Goal: Task Accomplishment & Management: Use online tool/utility

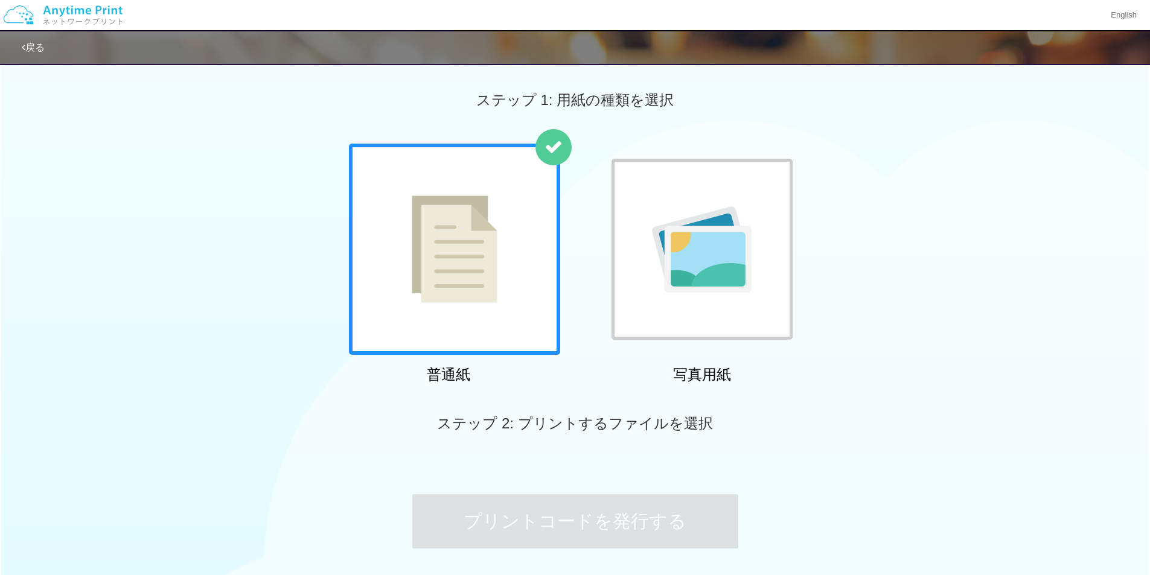
click at [666, 224] on img at bounding box center [702, 249] width 100 height 86
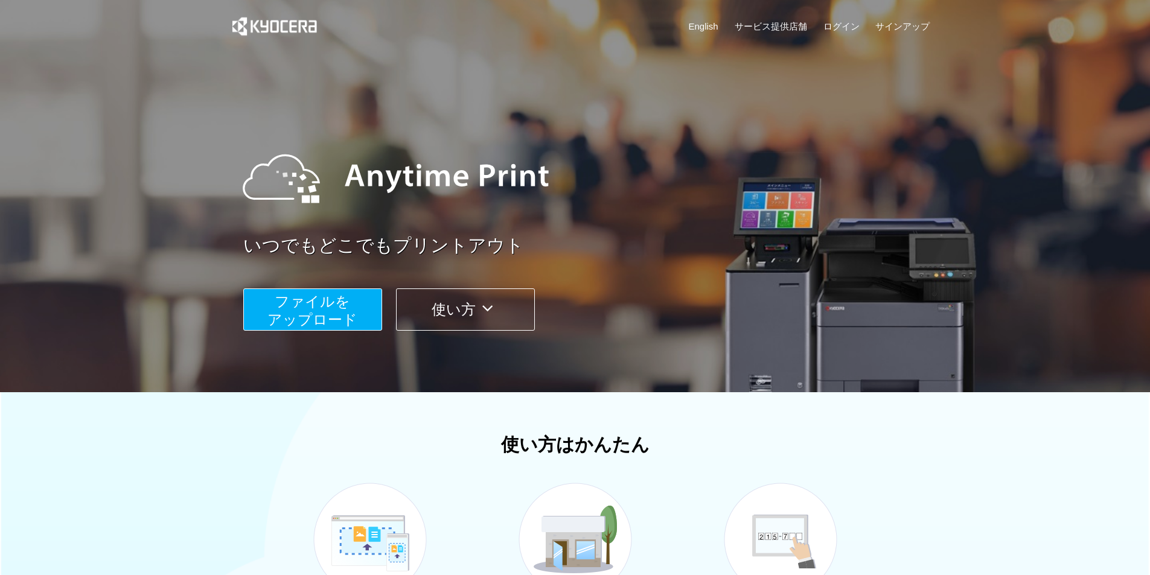
click at [331, 303] on span "ファイルを ​​アップロード" at bounding box center [312, 310] width 90 height 34
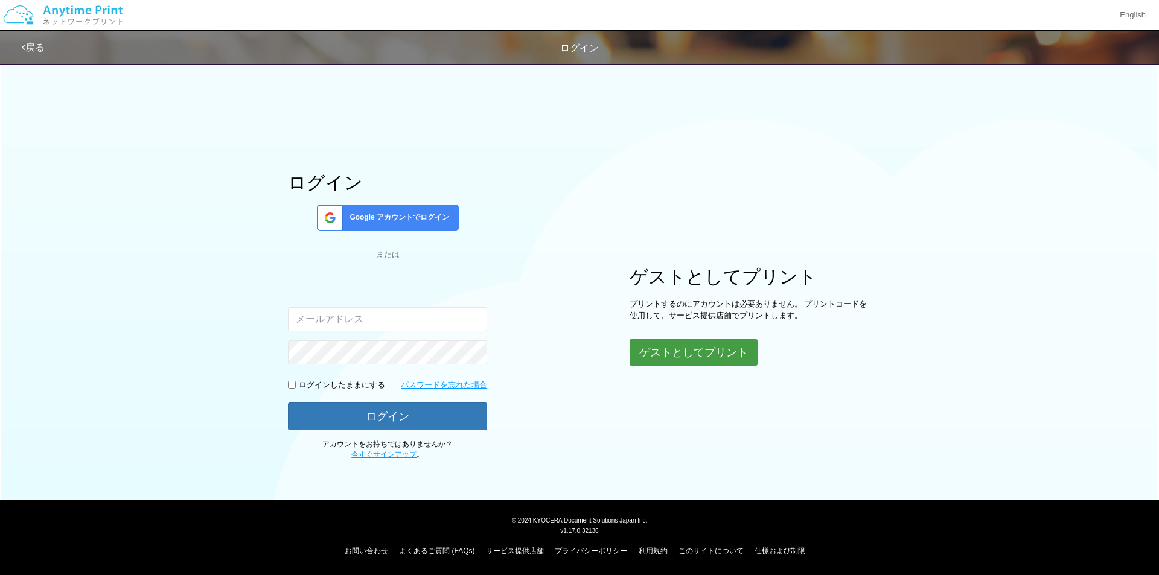
click at [669, 351] on button "ゲストとしてプリント" at bounding box center [694, 352] width 128 height 27
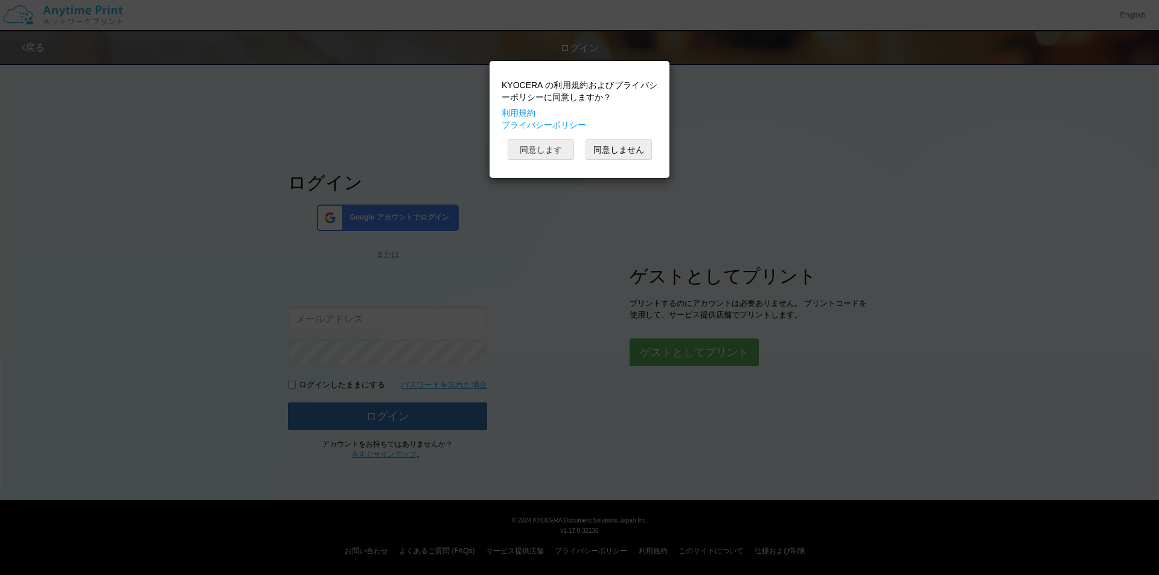
click at [558, 152] on button "同意します" at bounding box center [541, 149] width 66 height 21
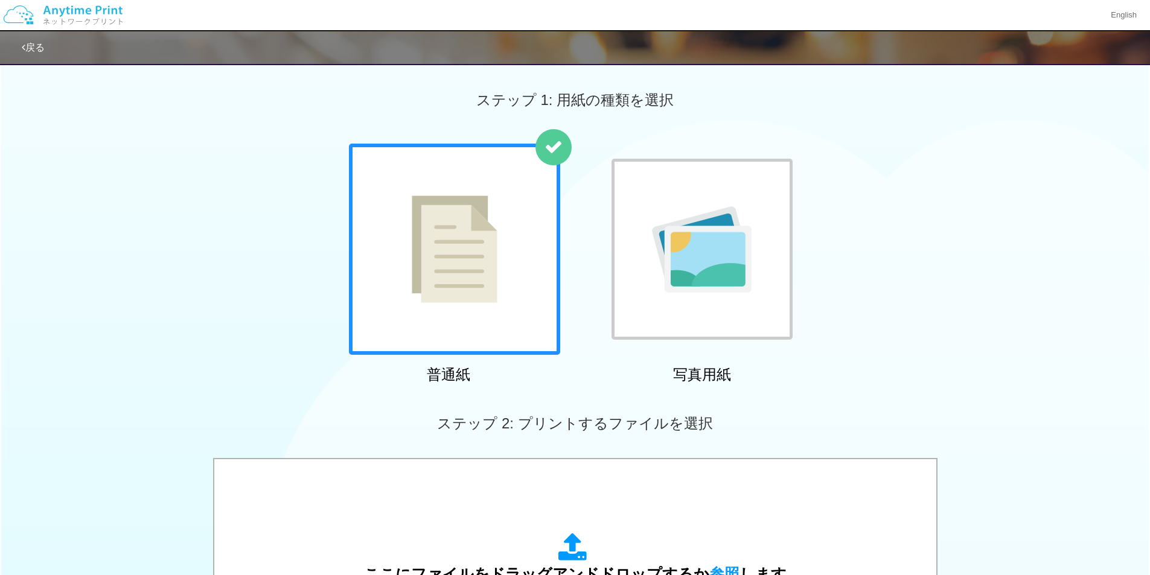
click at [677, 184] on div at bounding box center [702, 249] width 181 height 181
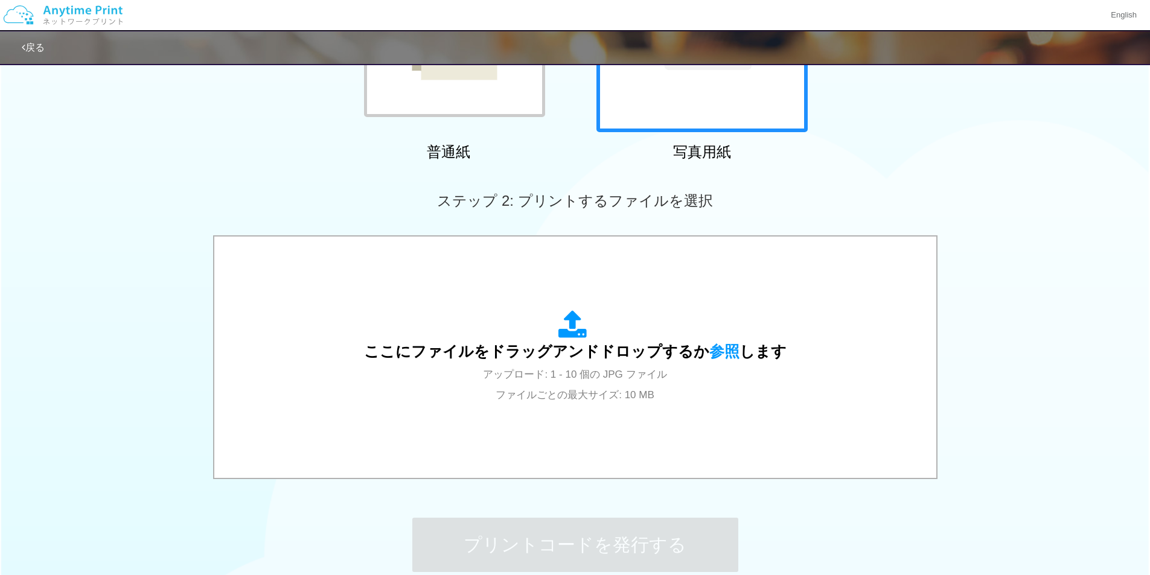
scroll to position [241, 0]
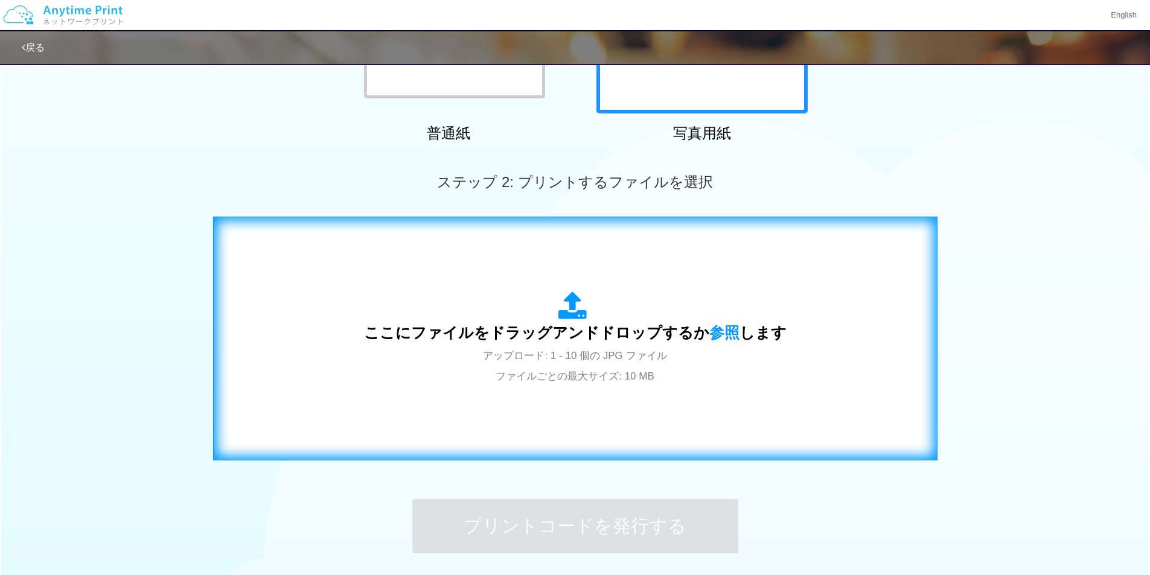
click at [699, 338] on span "ここにファイルをドラッグアンドドロップするか 参照 します" at bounding box center [575, 332] width 423 height 17
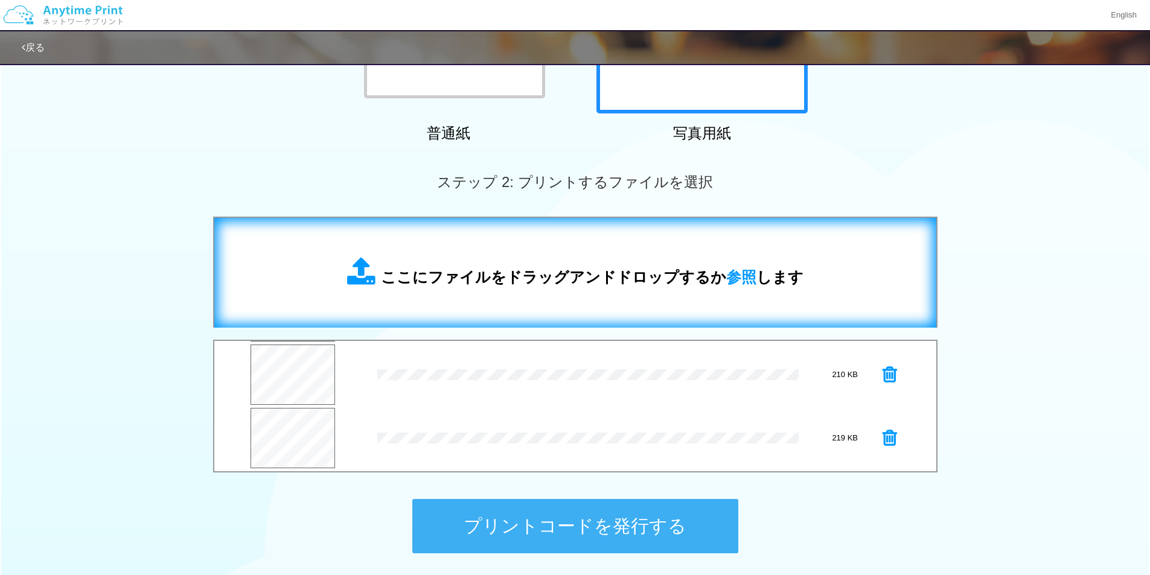
scroll to position [63, 0]
click at [644, 529] on button "プリントコードを発行する" at bounding box center [575, 526] width 326 height 54
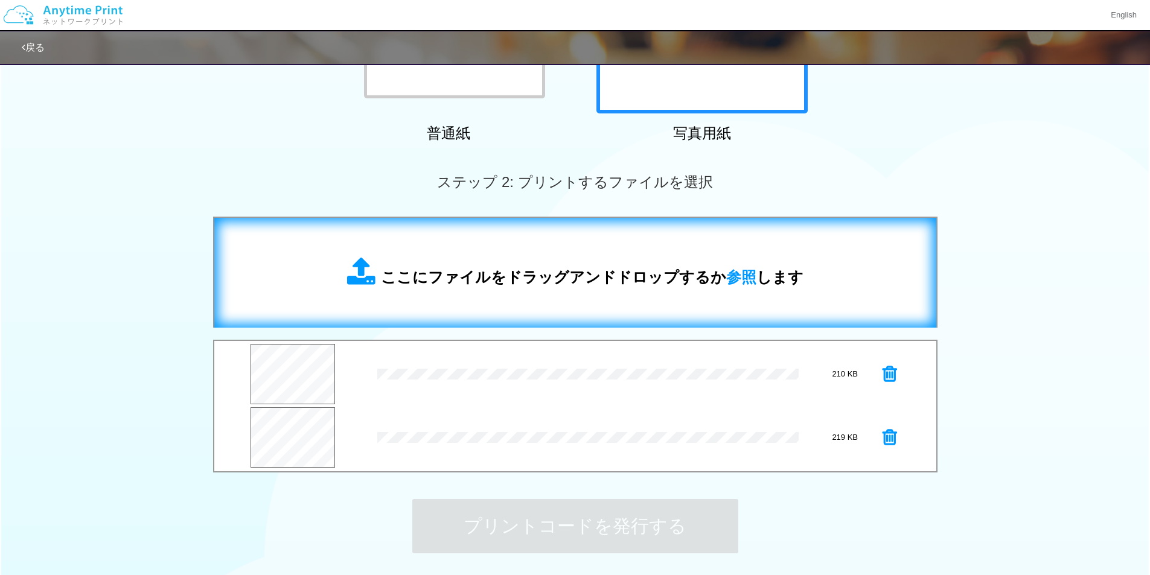
scroll to position [0, 0]
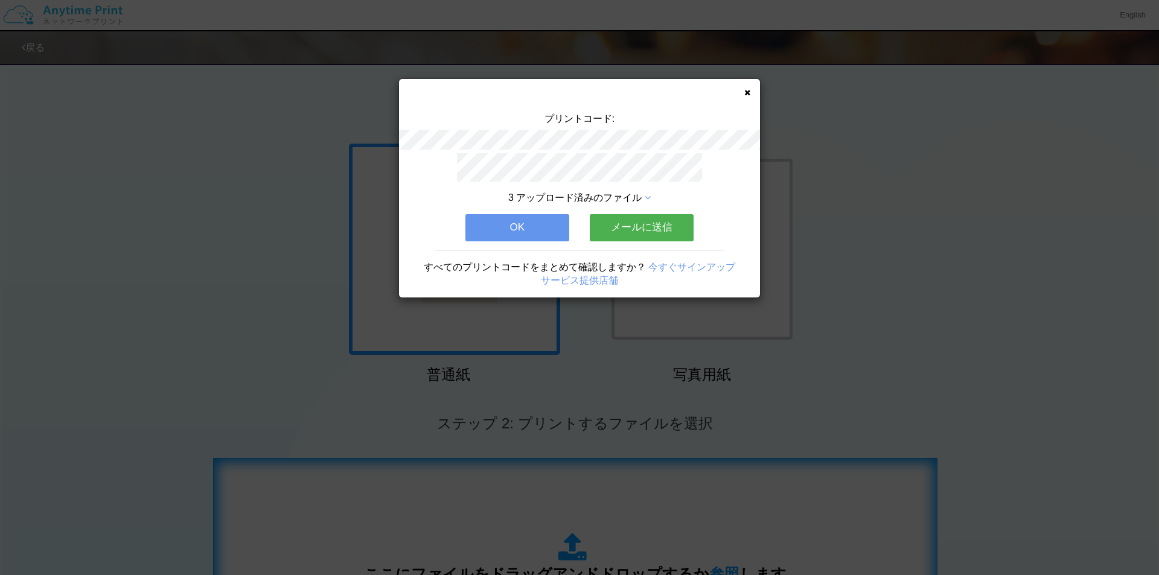
click at [539, 223] on button "OK" at bounding box center [517, 227] width 104 height 27
